Goal: Transaction & Acquisition: Purchase product/service

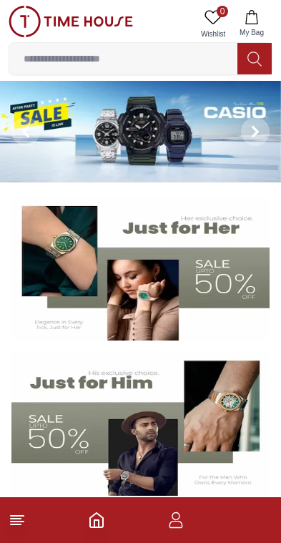
click at [182, 522] on icon "button" at bounding box center [175, 520] width 17 height 17
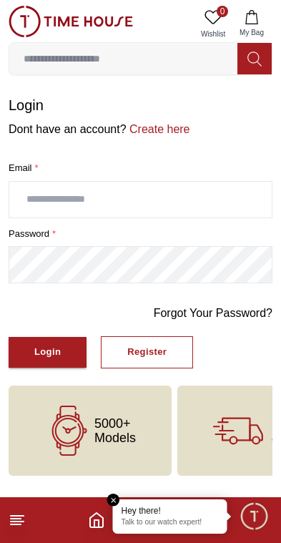
click at [187, 208] on input "text" at bounding box center [140, 200] width 263 height 36
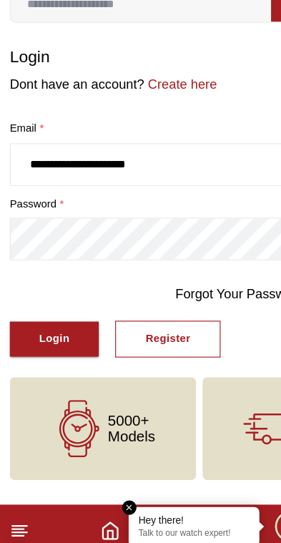
type input "**********"
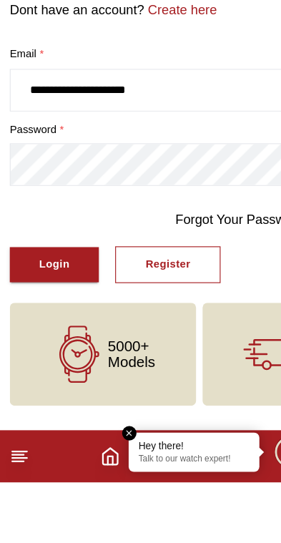
click at [59, 344] on div "Login" at bounding box center [47, 352] width 26 height 16
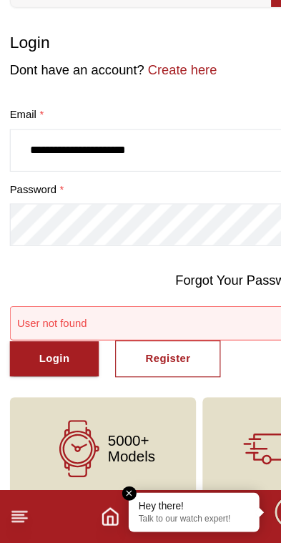
click at [51, 374] on div "Login" at bounding box center [47, 382] width 26 height 16
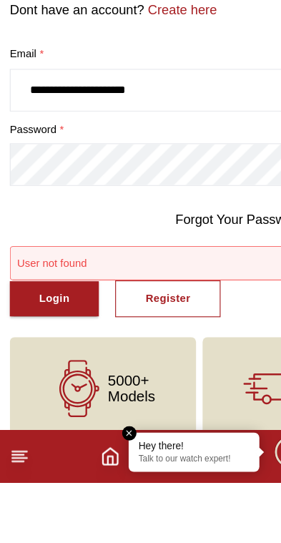
click at [57, 374] on div "Login" at bounding box center [47, 382] width 26 height 16
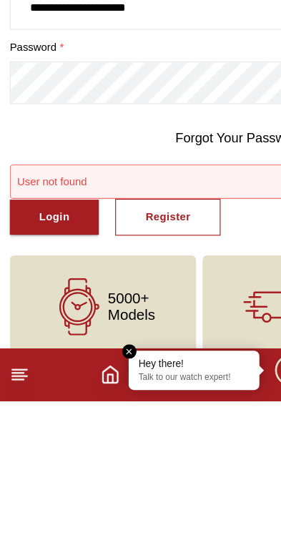
click at [64, 367] on button "Login" at bounding box center [48, 382] width 78 height 31
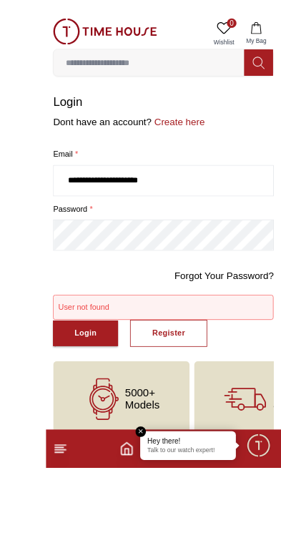
scroll to position [19, 0]
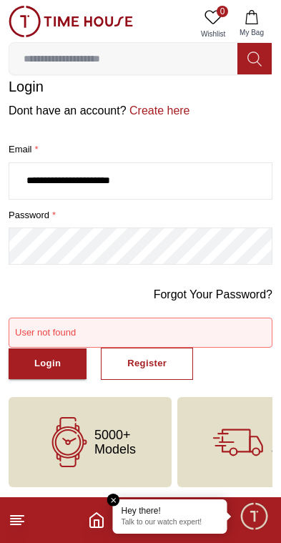
click at [168, 109] on link "Create here" at bounding box center [159, 110] width 64 height 12
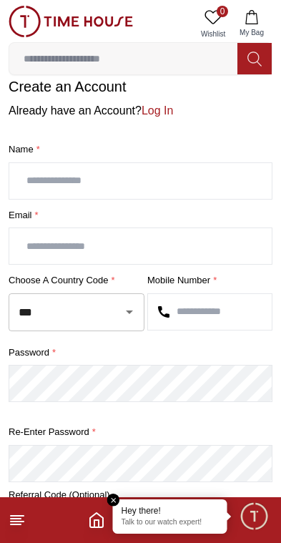
click at [111, 194] on input "text" at bounding box center [140, 181] width 263 height 36
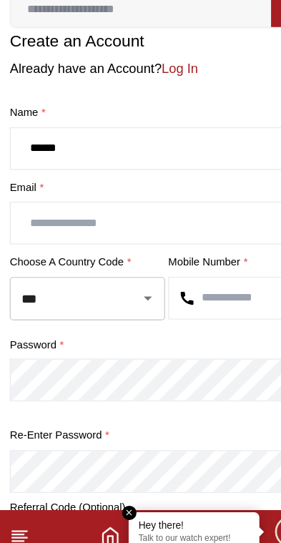
type input "******"
click at [178, 228] on input "text" at bounding box center [140, 246] width 263 height 36
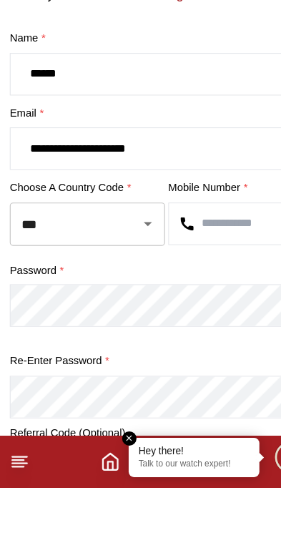
type input "**********"
click at [220, 294] on input "text" at bounding box center [210, 312] width 124 height 36
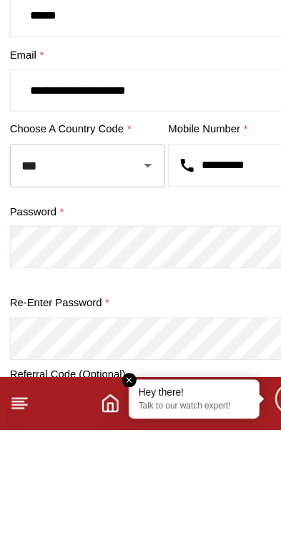
type input "**********"
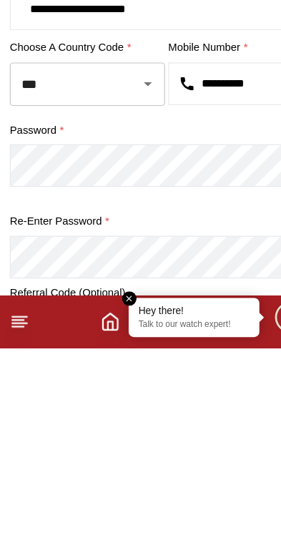
scroll to position [80, 0]
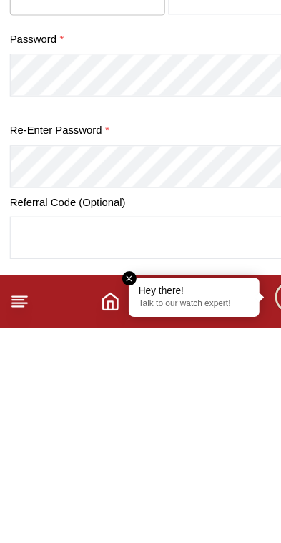
click at [193, 447] on input "text" at bounding box center [140, 465] width 263 height 36
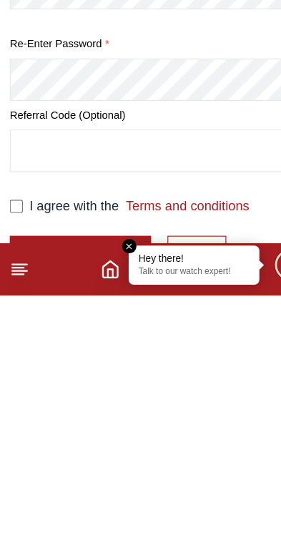
scroll to position [268, 0]
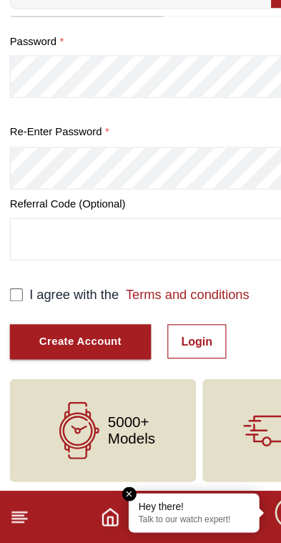
click at [87, 351] on button "Create Account" at bounding box center [71, 366] width 124 height 31
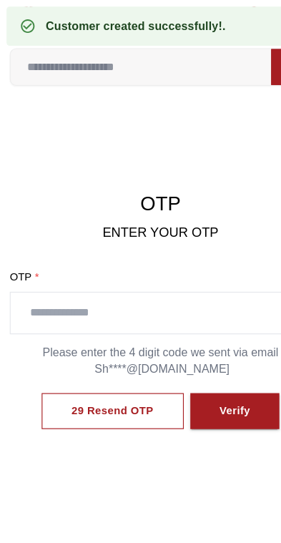
click at [134, 257] on input "text" at bounding box center [140, 274] width 263 height 36
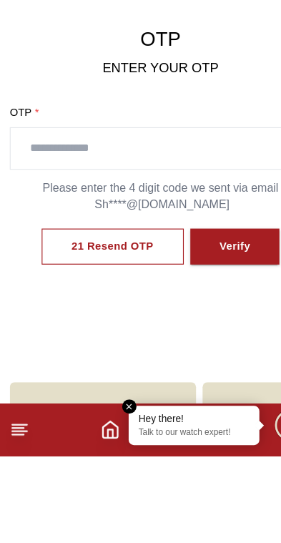
scroll to position [76, 0]
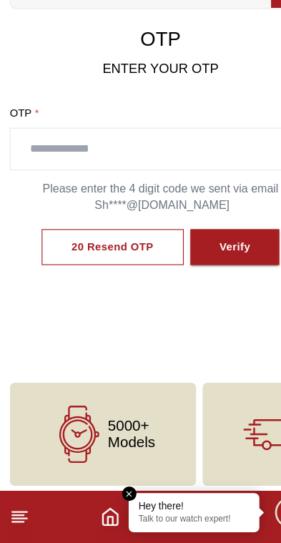
click at [123, 180] on input "text" at bounding box center [140, 198] width 263 height 36
paste input "****"
type input "****"
click at [213, 276] on div "Verify" at bounding box center [205, 284] width 27 height 16
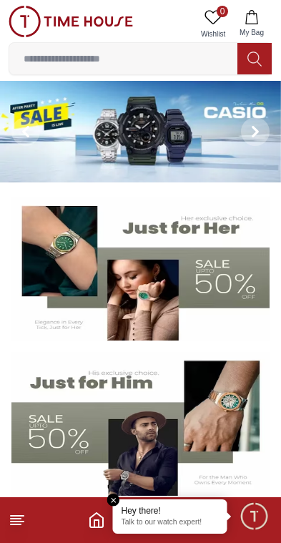
click at [153, 68] on input at bounding box center [123, 58] width 228 height 29
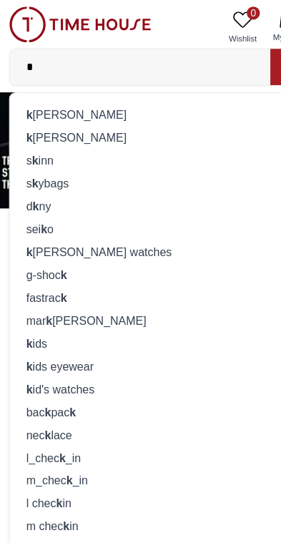
type input "*"
click at [167, 101] on div "k enneth scott" at bounding box center [140, 100] width 245 height 20
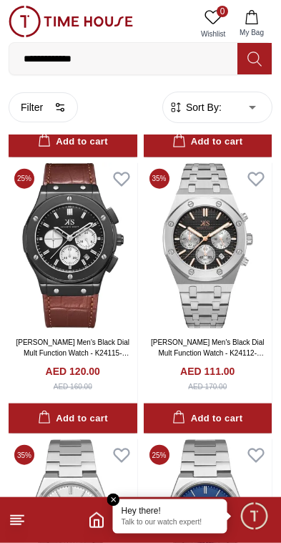
scroll to position [10269, 0]
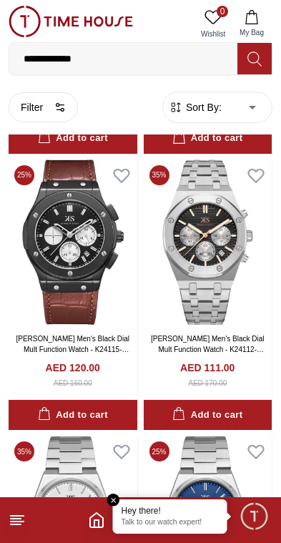
click at [214, 235] on img at bounding box center [208, 242] width 129 height 165
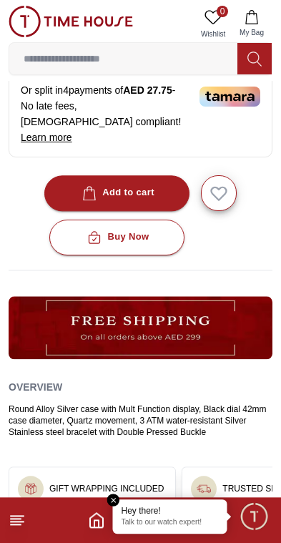
scroll to position [489, 0]
click at [140, 175] on button "Add to cart" at bounding box center [116, 193] width 145 height 36
click at [259, 30] on span "My Bag" at bounding box center [252, 32] width 36 height 11
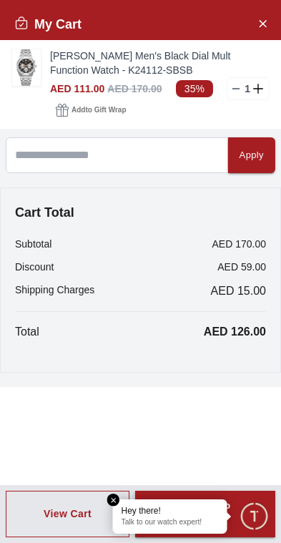
click at [117, 493] on button "View Cart" at bounding box center [68, 514] width 124 height 47
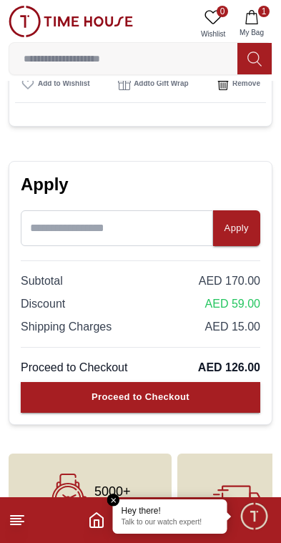
scroll to position [280, 0]
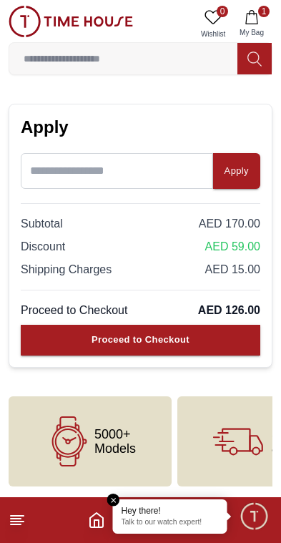
click at [210, 338] on button "Proceed to Checkout" at bounding box center [141, 340] width 240 height 31
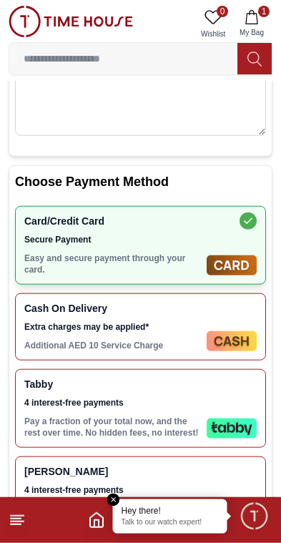
scroll to position [184, 0]
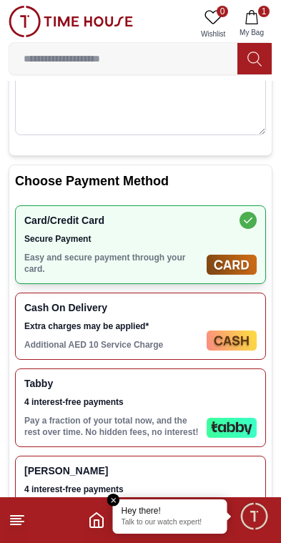
click at [166, 421] on p "Pay a fraction of your total now, and the rest over time. No hidden fees, no in…" at bounding box center [112, 426] width 177 height 23
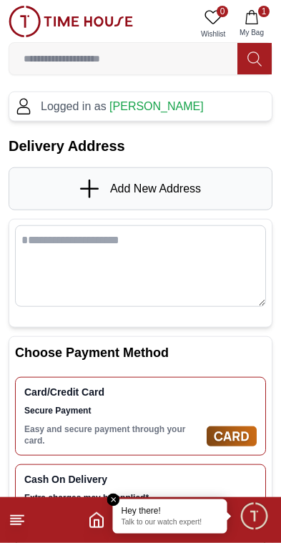
scroll to position [0, 0]
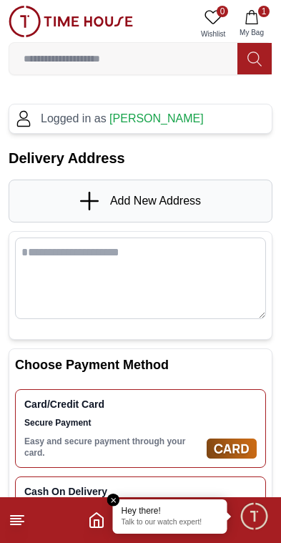
click at [111, 205] on span "Add New Address" at bounding box center [155, 200] width 91 height 17
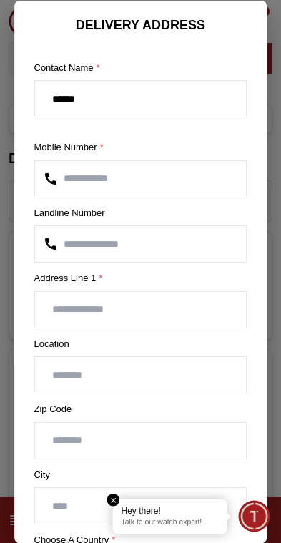
click at [104, 235] on input "number" at bounding box center [141, 244] width 212 height 36
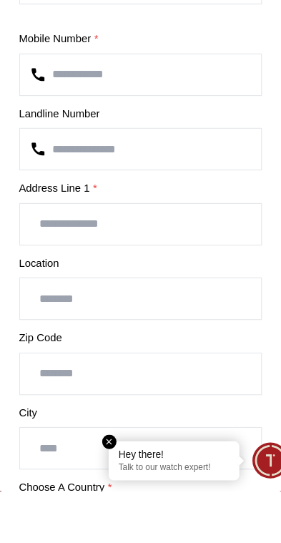
click at [47, 291] on input "text" at bounding box center [141, 309] width 212 height 36
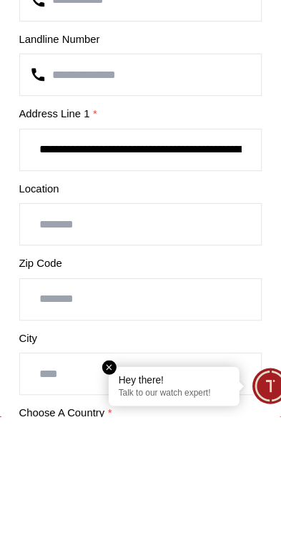
type input "**********"
click at [79, 357] on input "text" at bounding box center [141, 375] width 212 height 36
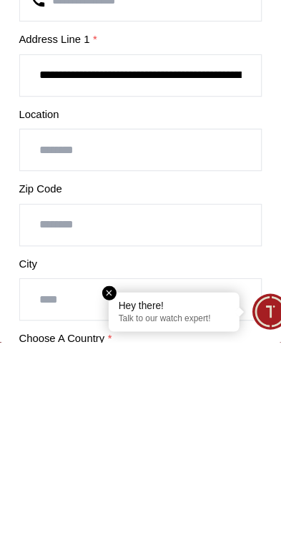
click at [79, 422] on input "number" at bounding box center [141, 440] width 212 height 36
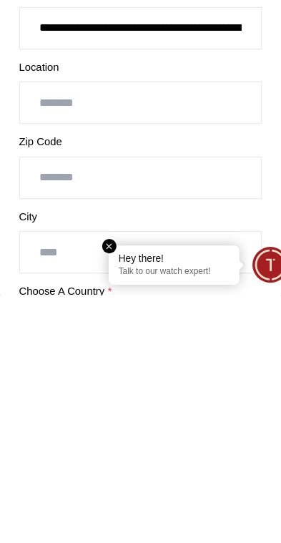
click at [40, 357] on input "text" at bounding box center [141, 375] width 212 height 36
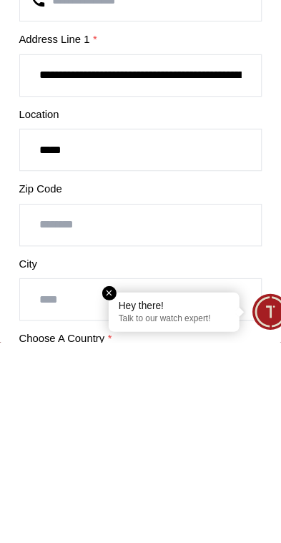
type input "*****"
click at [59, 422] on input "number" at bounding box center [141, 440] width 212 height 36
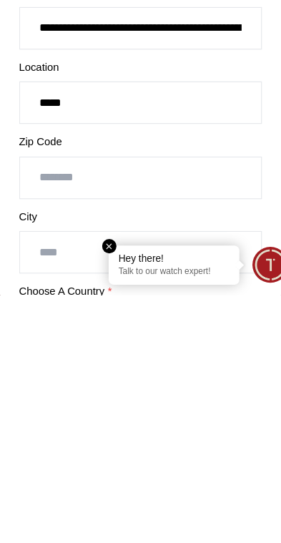
type input "*****"
click at [43, 488] on input "text" at bounding box center [141, 506] width 212 height 36
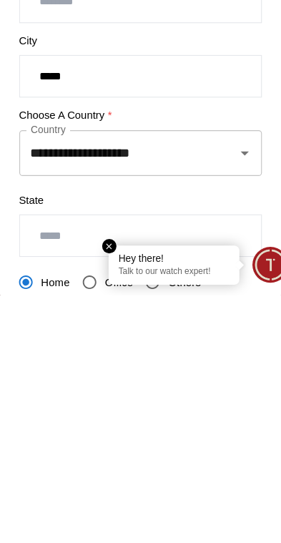
scroll to position [189, 0]
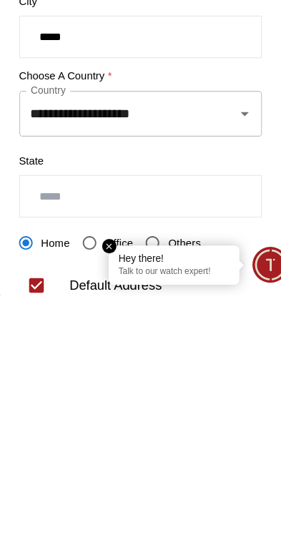
type input "*****"
click at [35, 439] on input "text" at bounding box center [141, 457] width 212 height 36
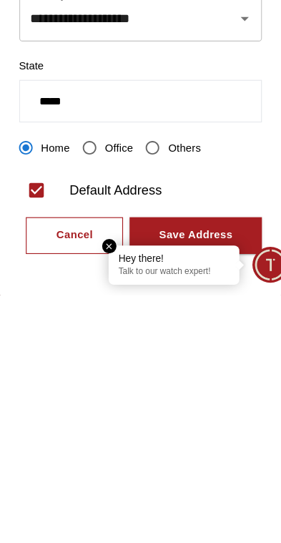
scroll to position [272, 0]
type input "*****"
click at [157, 483] on div "Save Address" at bounding box center [189, 491] width 64 height 16
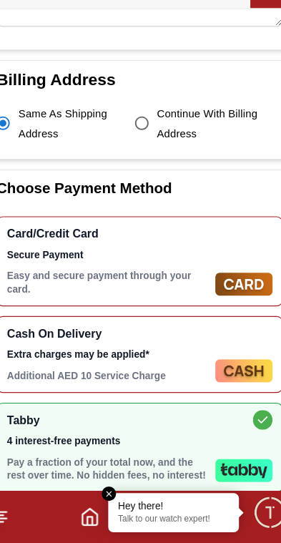
scroll to position [467, 0]
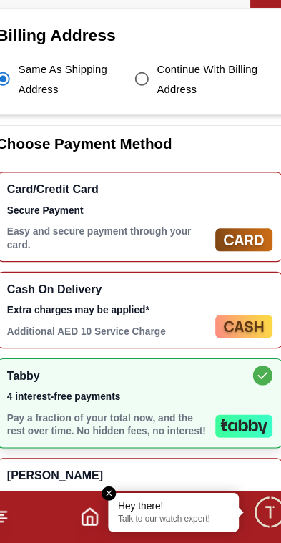
click at [80, 391] on div "Tabby 4 interest-free payments Pay a fraction of your total now, and the rest o…" at bounding box center [112, 421] width 177 height 60
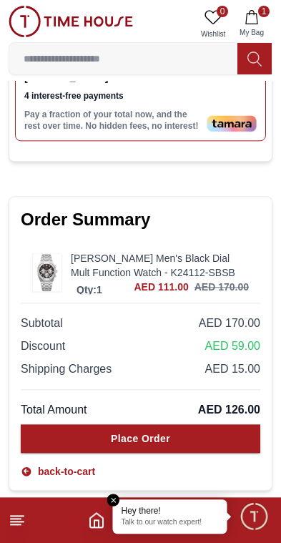
scroll to position [963, 0]
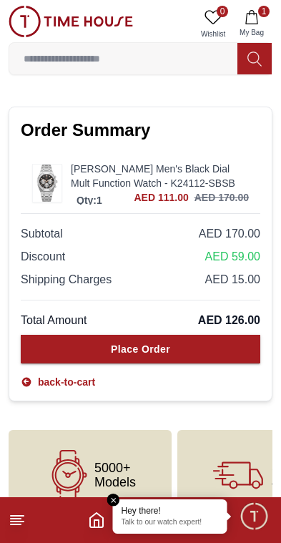
click at [218, 335] on button "Place Order" at bounding box center [141, 349] width 240 height 29
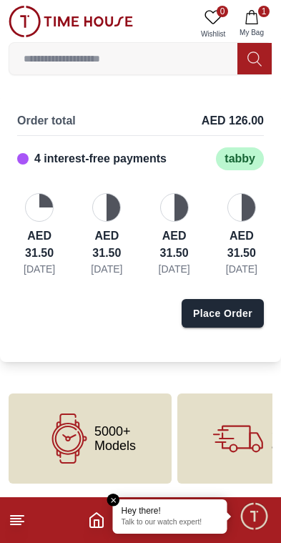
click at [242, 321] on div "Place Order" at bounding box center [222, 313] width 59 height 14
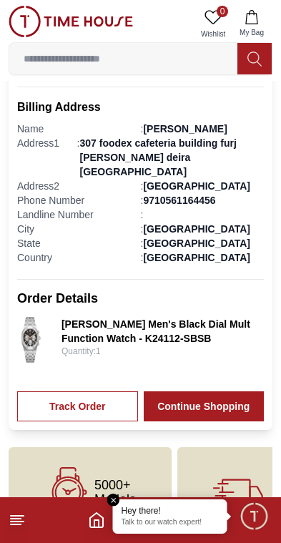
scroll to position [520, 0]
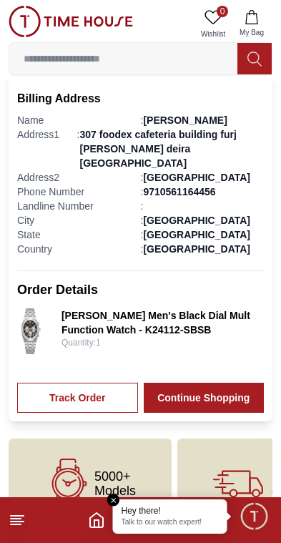
click at [82, 383] on link "Track Order" at bounding box center [77, 398] width 121 height 30
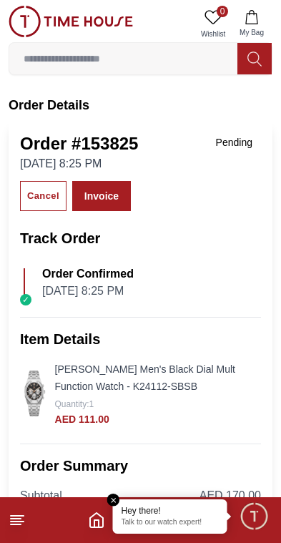
click at [97, 525] on icon "Home" at bounding box center [96, 520] width 17 height 17
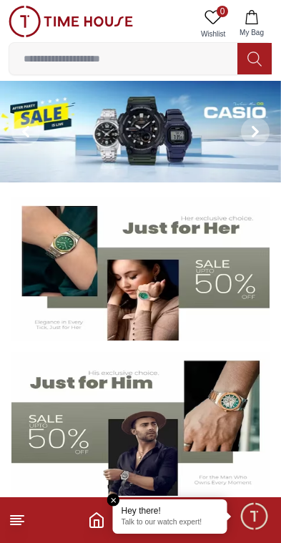
click at [12, 522] on line at bounding box center [17, 522] width 13 height 0
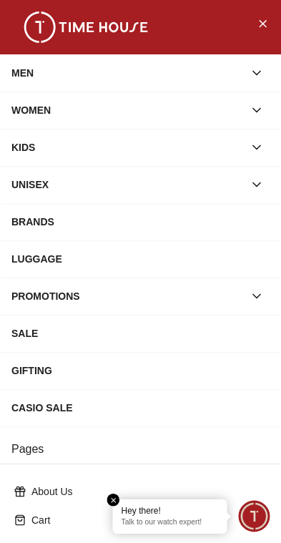
click at [258, 293] on icon "button" at bounding box center [257, 296] width 14 height 14
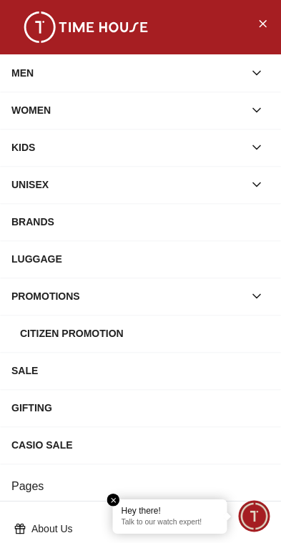
click at [172, 336] on div "Citizen Promotion" at bounding box center [145, 334] width 250 height 26
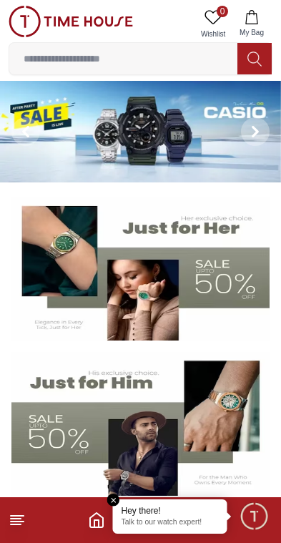
click at [21, 516] on line at bounding box center [17, 516] width 13 height 0
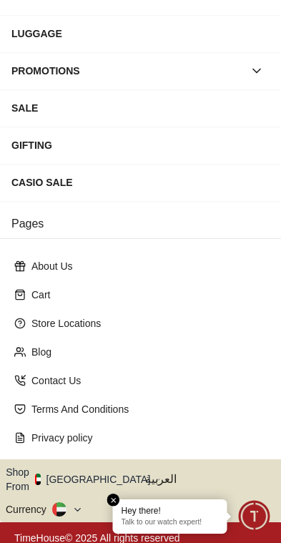
scroll to position [225, 0]
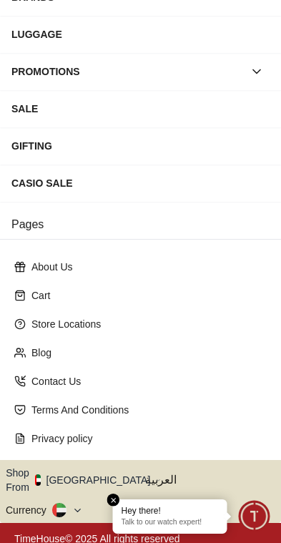
click at [180, 287] on div "Cart" at bounding box center [141, 296] width 264 height 26
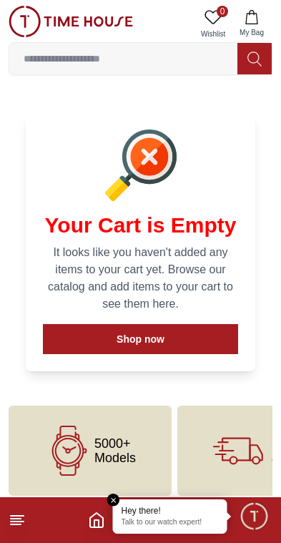
click at [34, 518] on footer at bounding box center [140, 520] width 281 height 46
click at [17, 520] on icon at bounding box center [17, 520] width 17 height 17
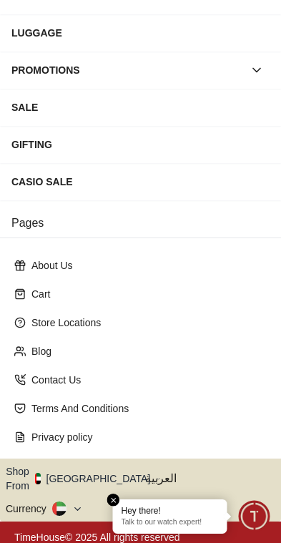
scroll to position [225, 0]
